Goal: Task Accomplishment & Management: Use online tool/utility

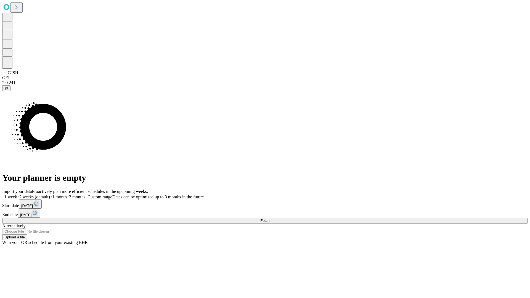
click at [270, 219] on span "Fetch" at bounding box center [265, 221] width 9 height 4
